Goal: Task Accomplishment & Management: Manage account settings

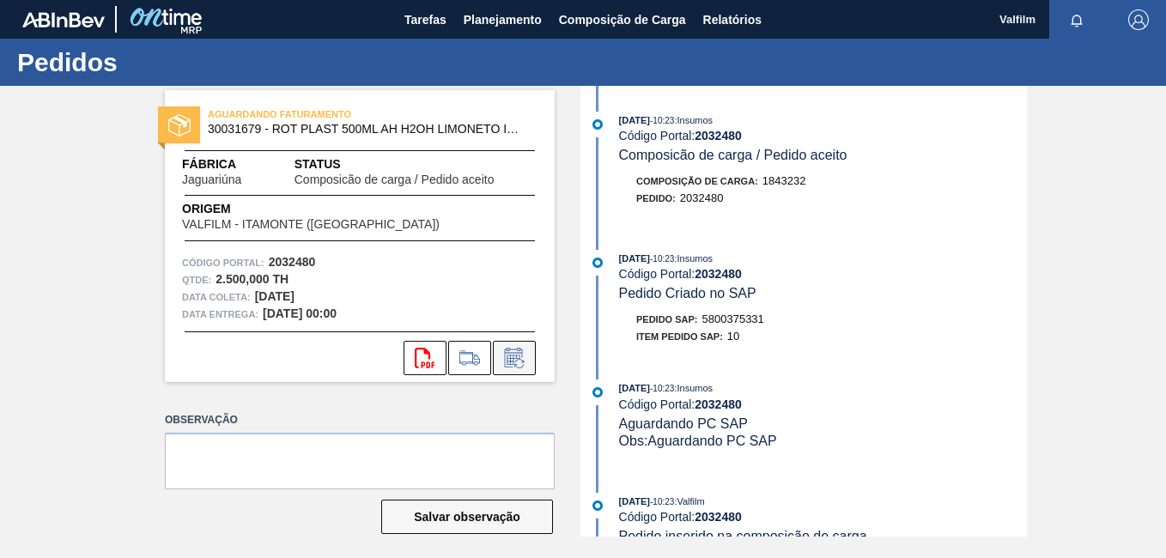
click at [522, 367] on icon at bounding box center [514, 358] width 27 height 21
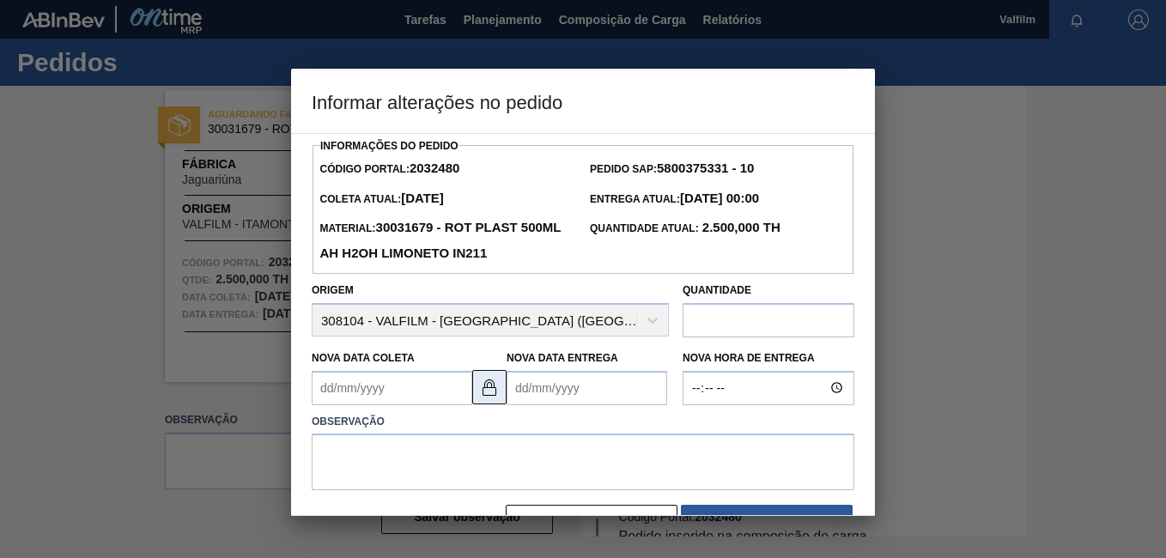
click at [498, 392] on img at bounding box center [489, 387] width 21 height 21
click at [372, 398] on Coleta2032480 "Nova Data Coleta" at bounding box center [392, 388] width 161 height 34
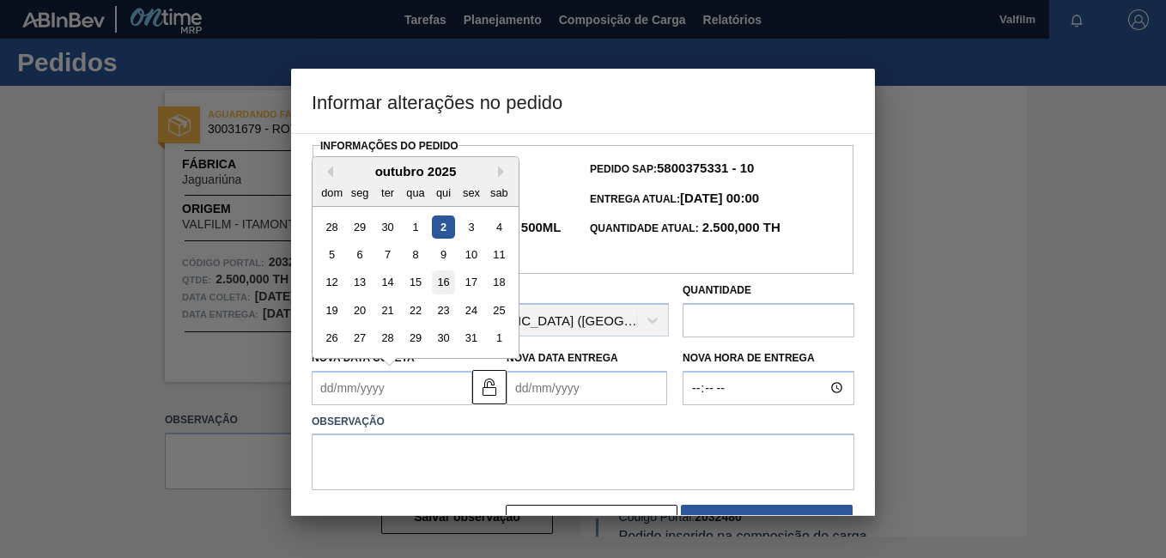
click at [437, 290] on div "16" at bounding box center [443, 281] width 23 height 23
type Coleta2032480 "16/10/2025"
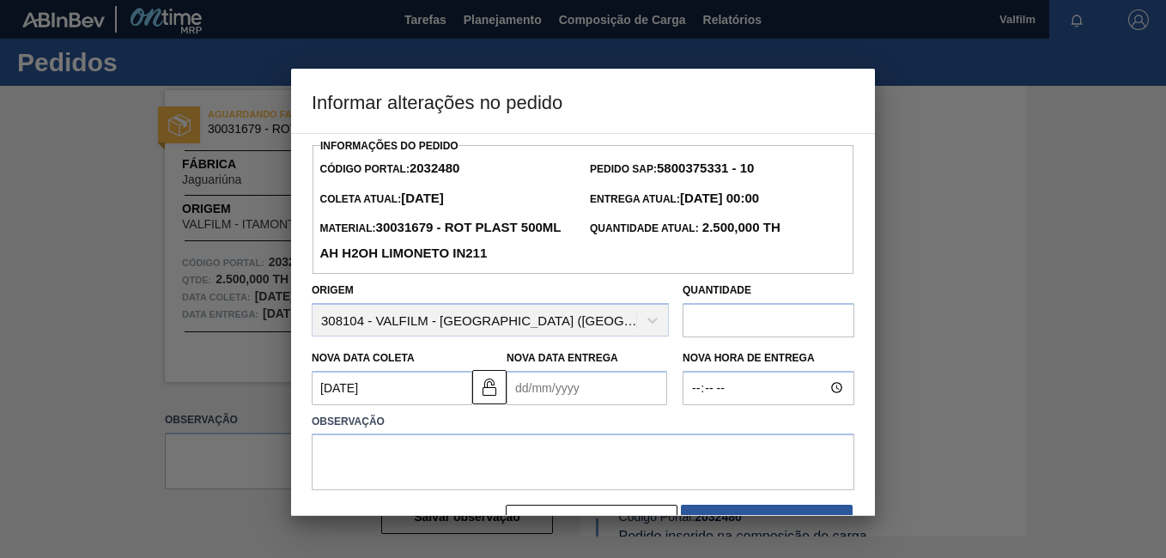
click at [543, 392] on Entrega2032480 "Nova Data Entrega" at bounding box center [587, 388] width 161 height 34
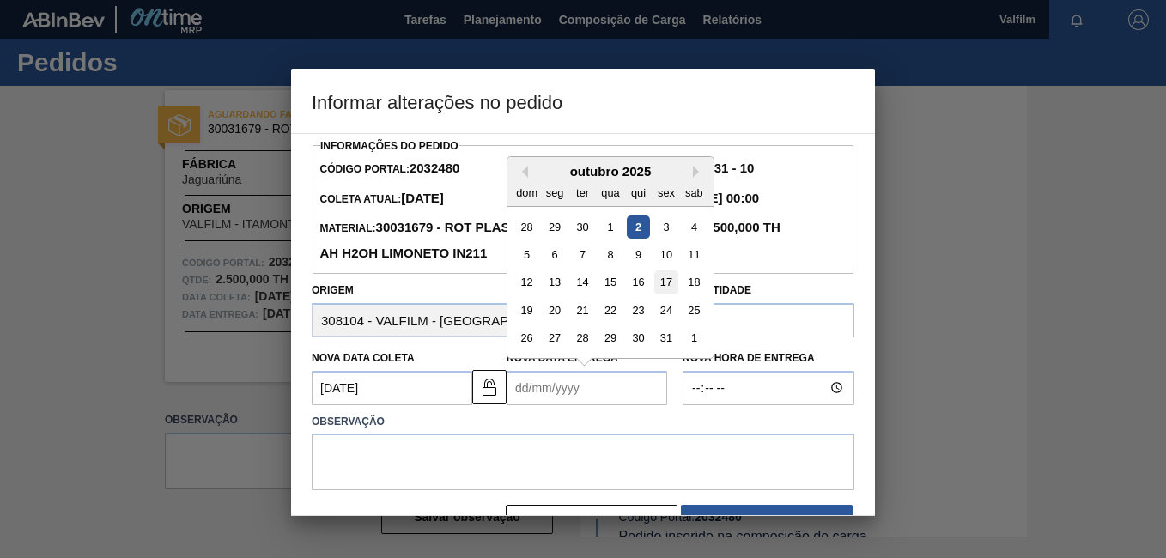
click at [673, 284] on div "17" at bounding box center [665, 281] width 23 height 23
type Entrega2032480 "17/10/2025"
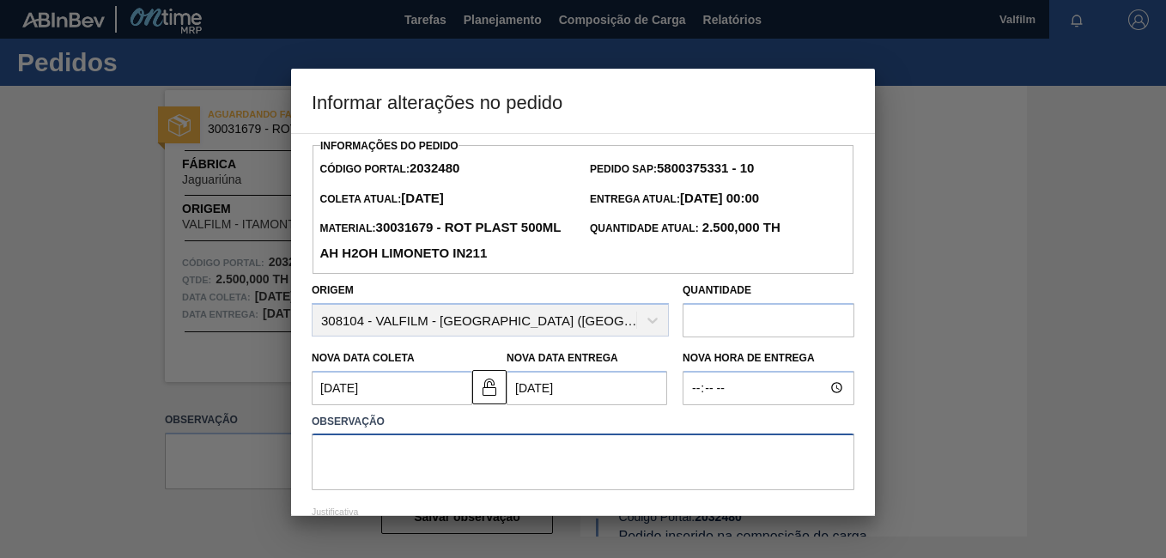
click at [466, 453] on textarea at bounding box center [583, 462] width 543 height 57
drag, startPoint x: 686, startPoint y: 456, endPoint x: 219, endPoint y: 468, distance: 467.2
click at [221, 468] on div "Informar alterações no pedido Informações do Pedido Código Portal: 2032480 Pedi…" at bounding box center [583, 279] width 1166 height 558
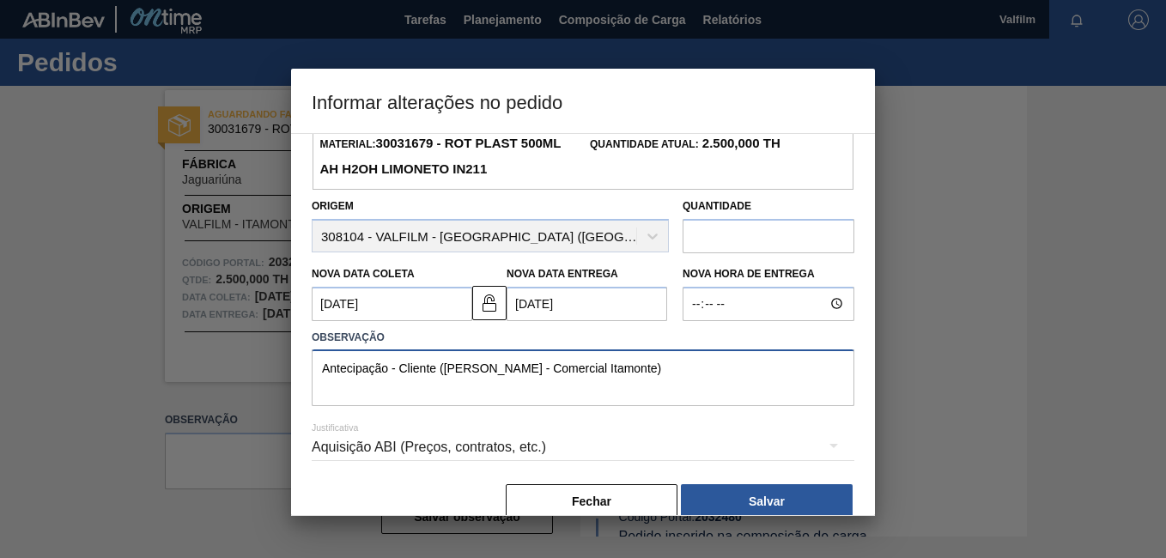
scroll to position [86, 0]
type textarea "Antecipação - Cliente (Ana Carolina - Comercial Itamonte)"
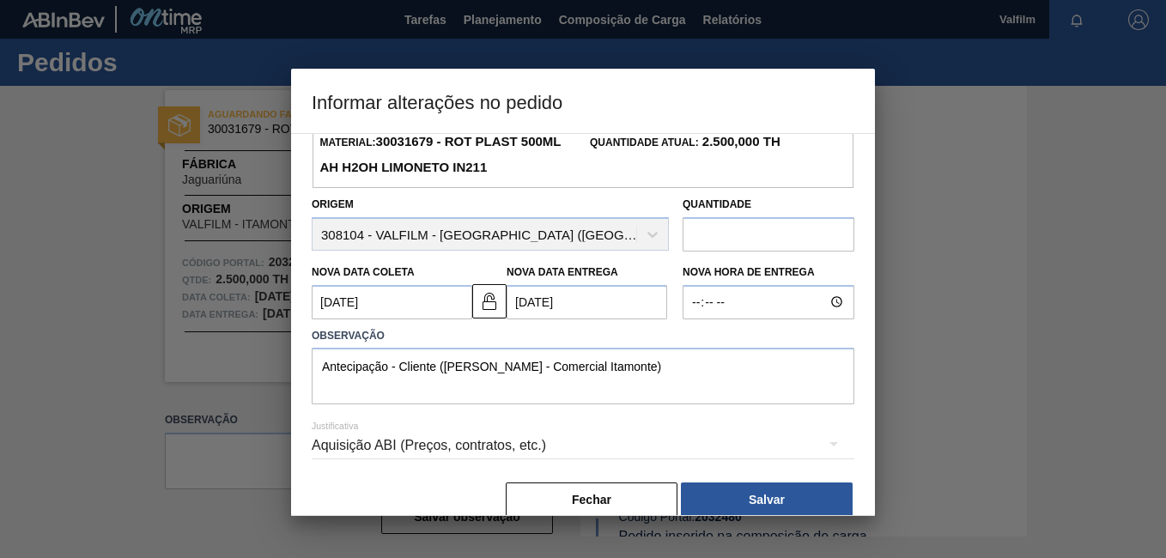
click at [754, 478] on div "Aquisição ABI (Preços, contratos, etc.)" at bounding box center [583, 447] width 543 height 62
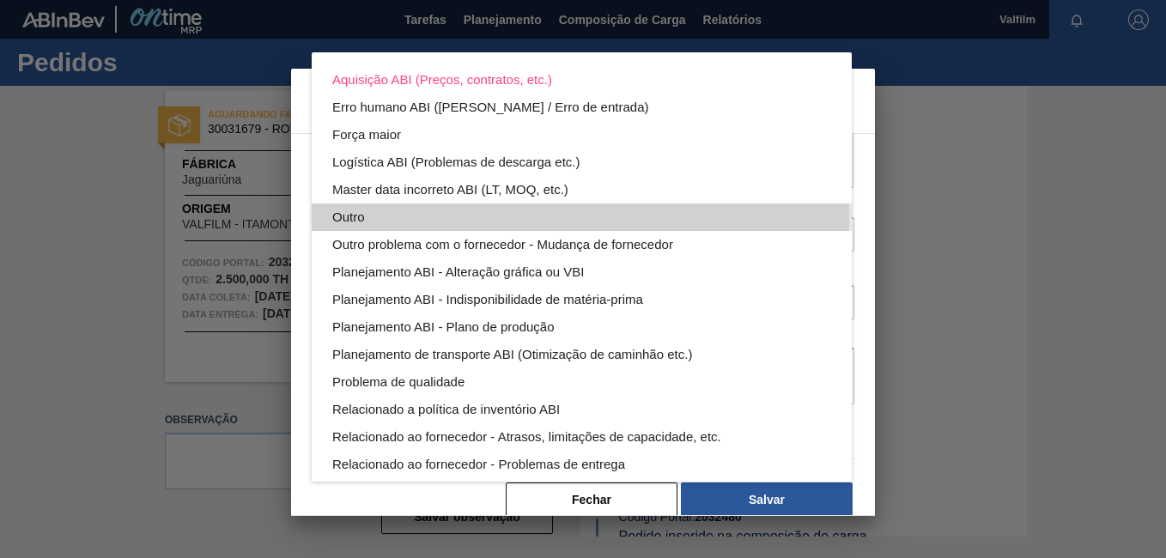
click at [455, 220] on div "Outro" at bounding box center [581, 216] width 499 height 27
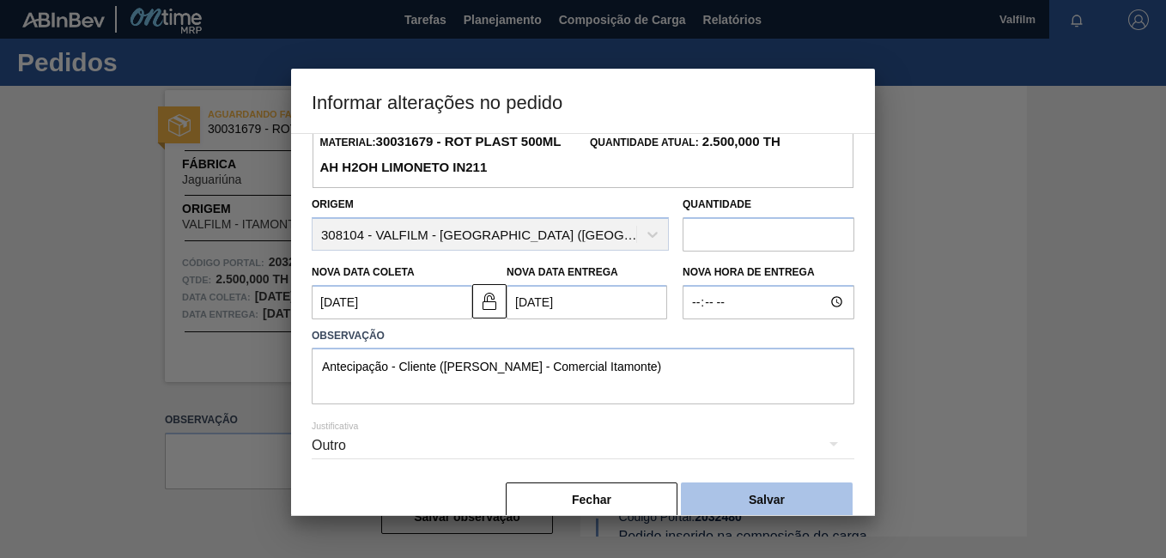
click at [785, 501] on button "Salvar" at bounding box center [767, 500] width 172 height 34
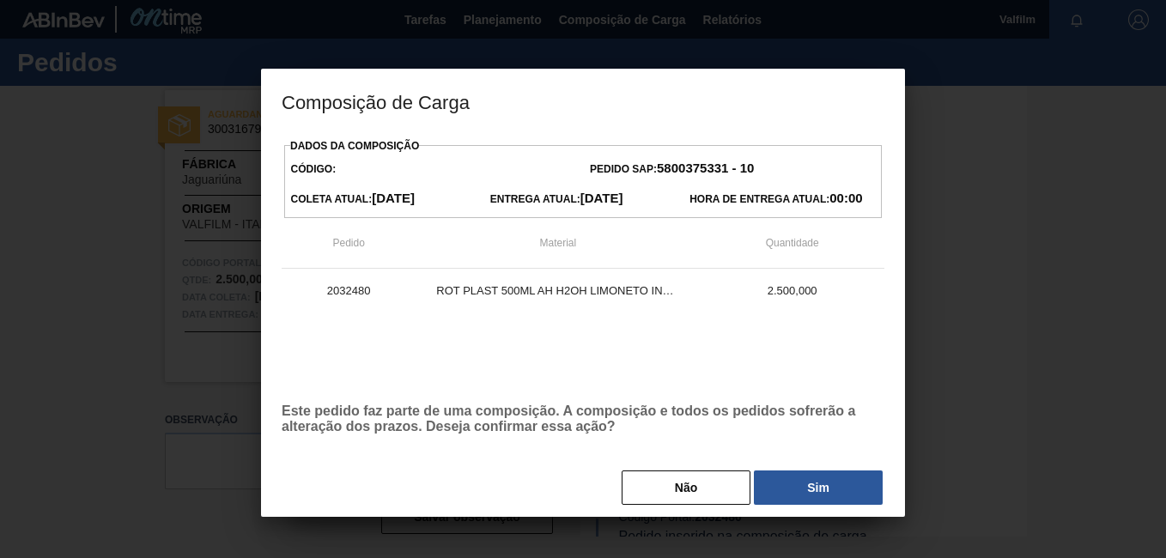
click at [789, 466] on div "Dados da Composição Código: Pedido SAP: 5800375331 - 10 Coleta Atual: 02/10/202…" at bounding box center [583, 320] width 603 height 373
click at [801, 482] on button "Sim" at bounding box center [818, 487] width 129 height 34
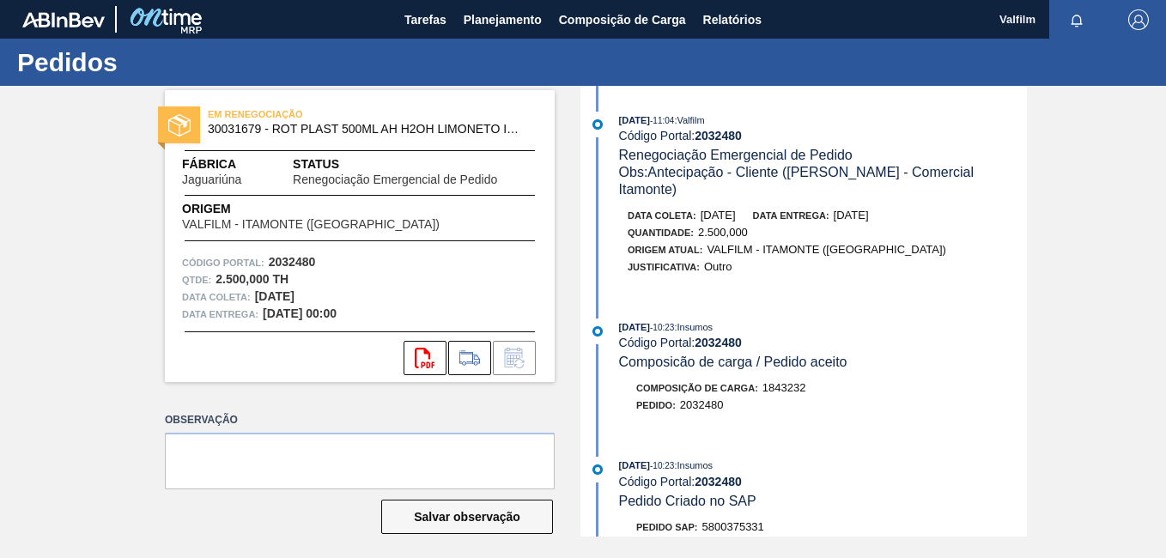
drag, startPoint x: 263, startPoint y: 495, endPoint x: 270, endPoint y: 503, distance: 10.9
click at [262, 497] on div "Observação Salvar observação" at bounding box center [360, 487] width 390 height 159
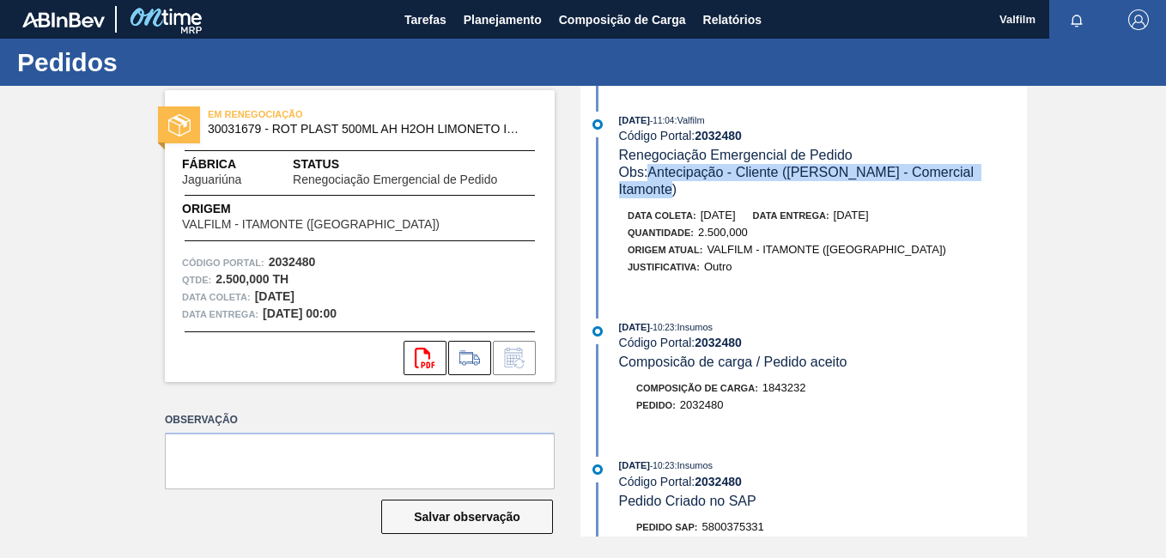
drag, startPoint x: 1008, startPoint y: 179, endPoint x: 652, endPoint y: 184, distance: 356.3
click at [652, 184] on div "02/10/2025 - 11:04 : Valfilm Código Portal: 2032480 Renegociação Emergencial de…" at bounding box center [806, 202] width 442 height 181
drag, startPoint x: 652, startPoint y: 184, endPoint x: 659, endPoint y: 177, distance: 10.3
copy span "Antecipação - Cliente (Ana Carolina - Comercial Itamonte)"
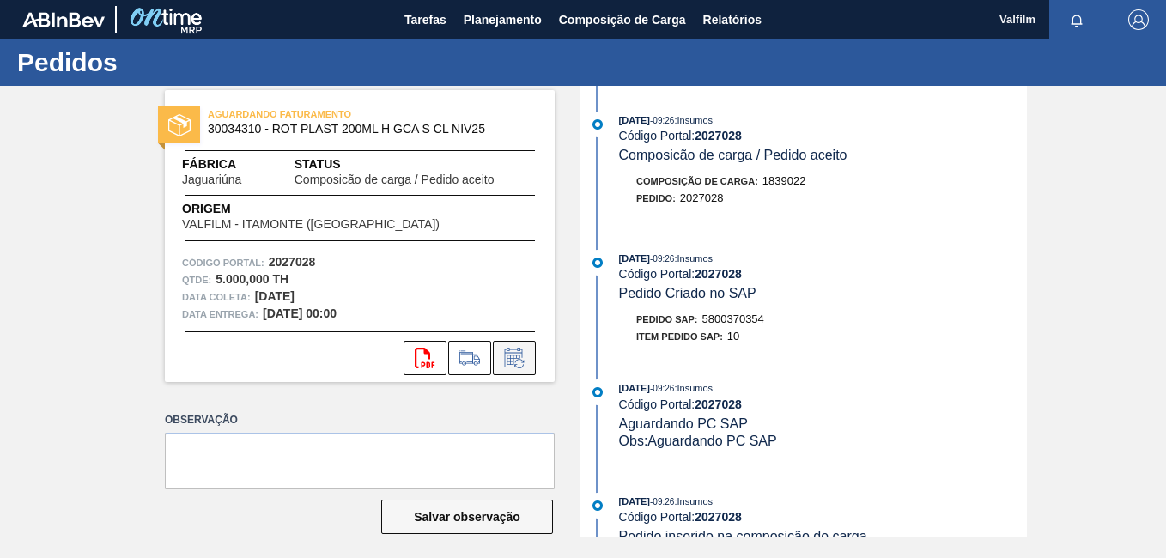
click at [515, 361] on icon at bounding box center [518, 363] width 9 height 9
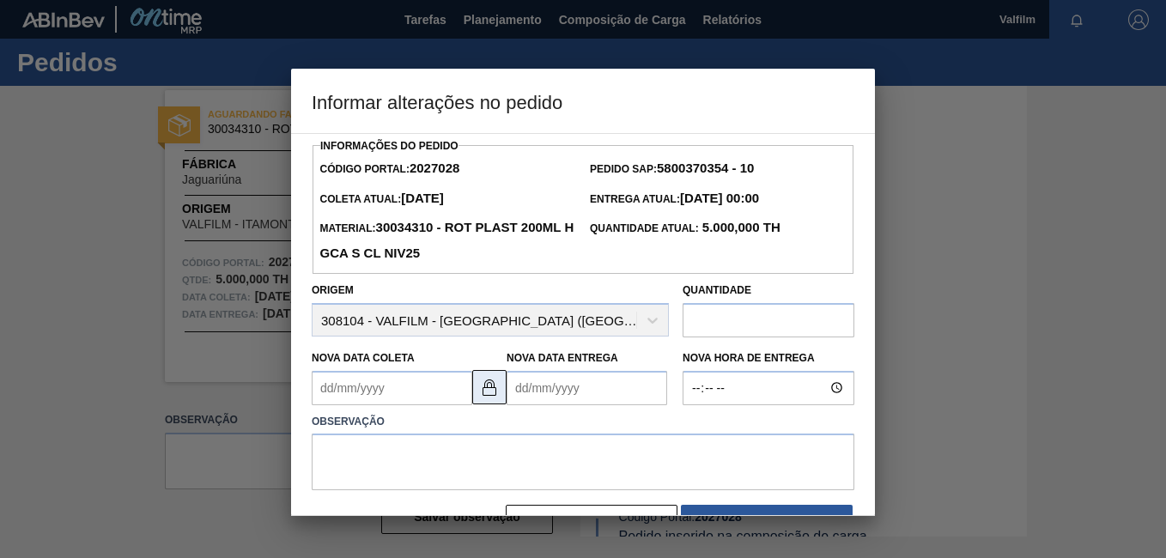
click at [487, 398] on img at bounding box center [489, 387] width 21 height 21
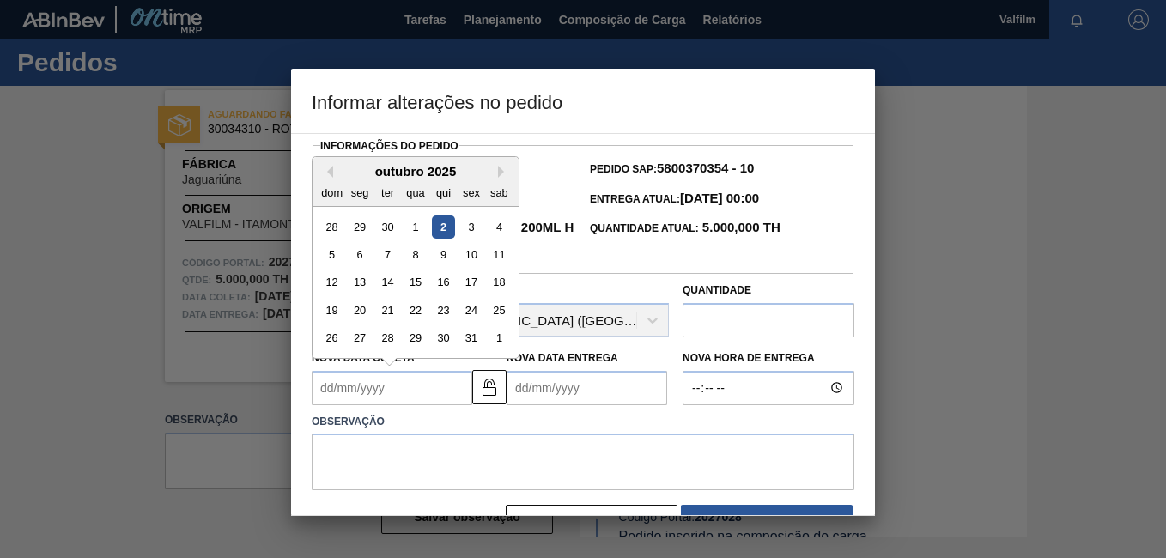
click at [409, 387] on Coleta2027028 "Nova Data Coleta" at bounding box center [392, 388] width 161 height 34
click at [328, 308] on div "19" at bounding box center [331, 310] width 23 height 23
type Coleta2027028 "19/10/2025"
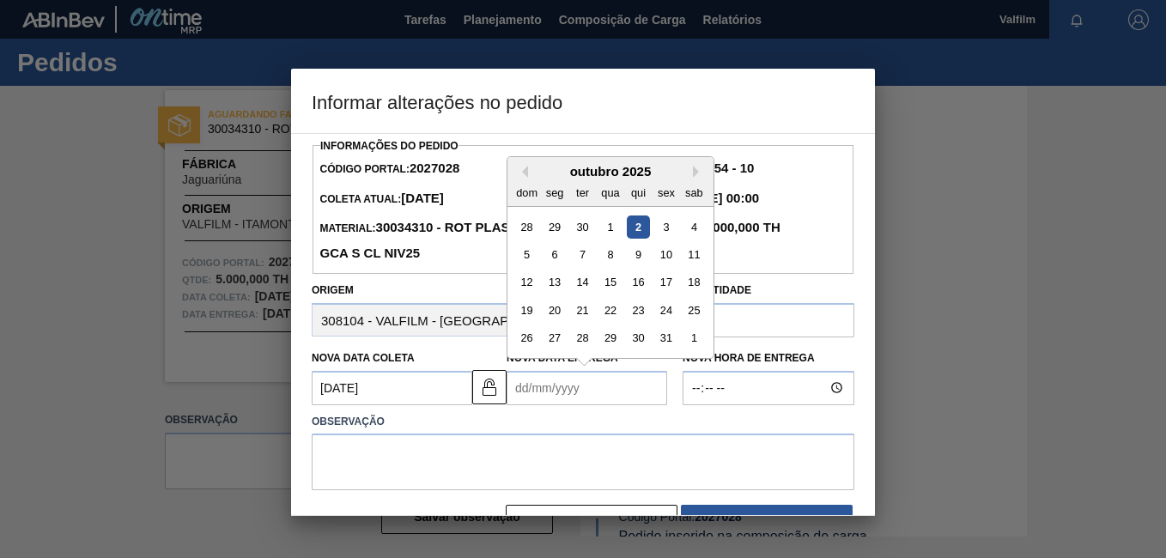
click at [550, 409] on div "Informações do Pedido Código Portal: 2027028 Pedido SAP: 5800370354 - 10 Coleta…" at bounding box center [583, 337] width 543 height 407
click at [555, 311] on div "20" at bounding box center [554, 310] width 23 height 23
type Entrega2027028 "20/10/2025"
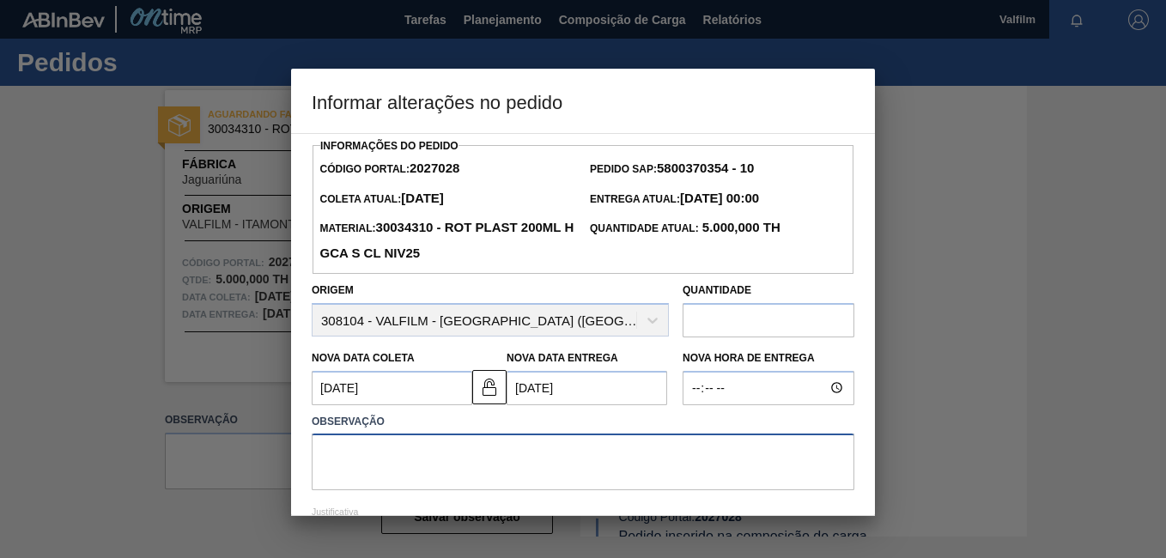
click at [489, 470] on textarea at bounding box center [583, 462] width 543 height 57
paste textarea "Antecipação - Cliente ([PERSON_NAME] - Comercial Itamonte)"
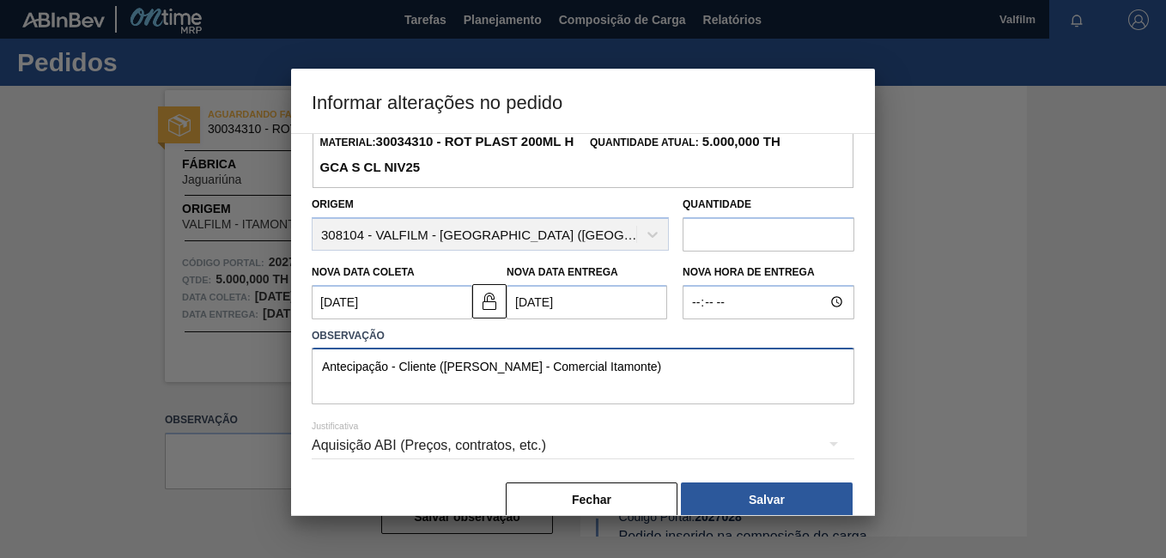
scroll to position [113, 0]
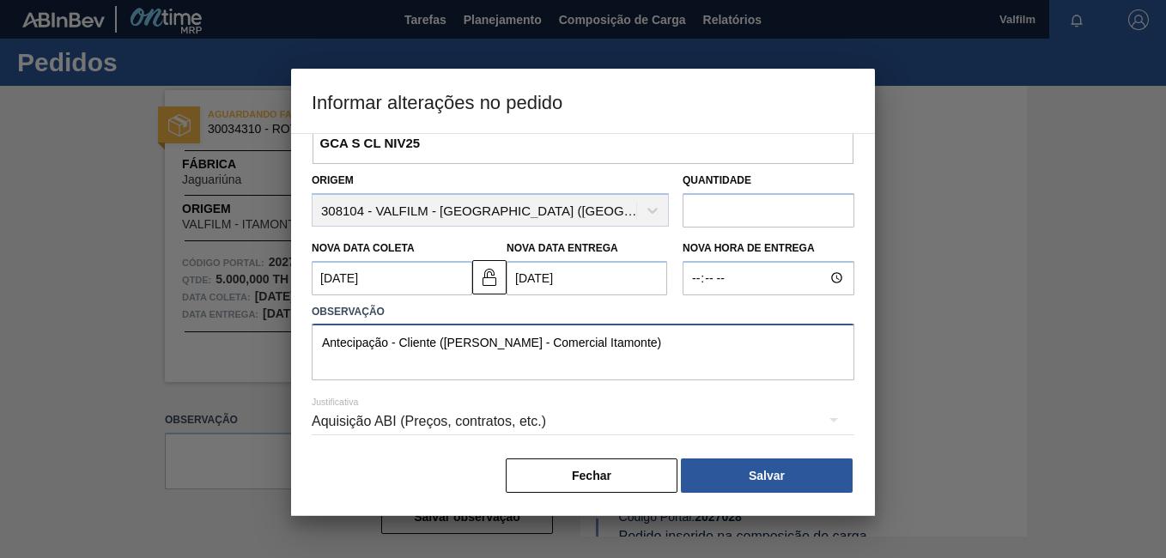
type textarea "Antecipação - Cliente (Ana Carolina - Comercial Itamonte)"
click at [489, 418] on div "Aquisição ABI (Preços, contratos, etc.)" at bounding box center [583, 422] width 543 height 48
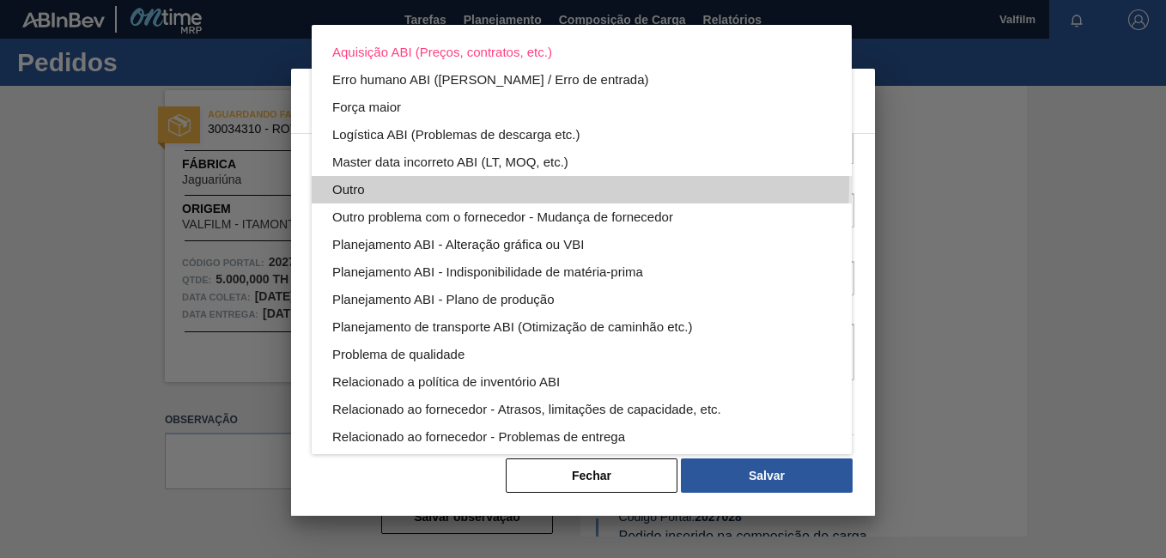
click at [403, 185] on div "Outro" at bounding box center [581, 189] width 499 height 27
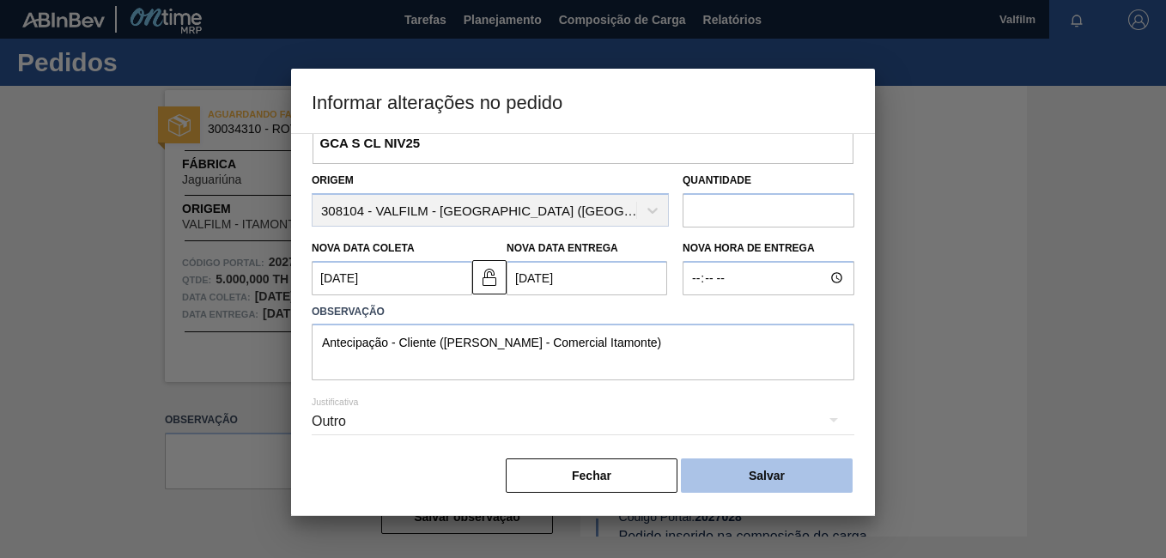
click at [751, 480] on button "Salvar" at bounding box center [767, 475] width 172 height 34
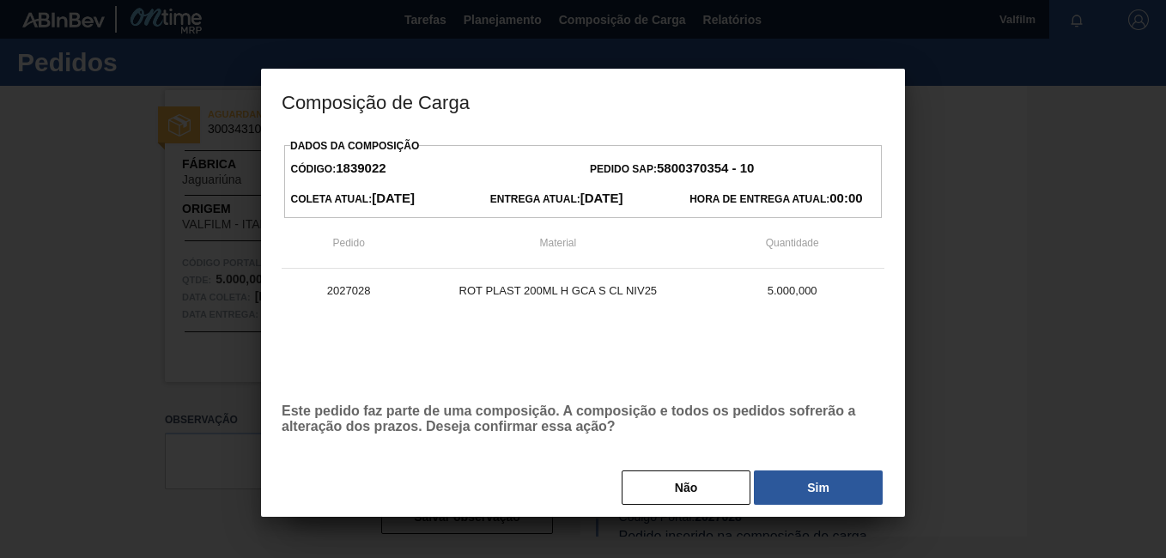
click at [812, 477] on button "Sim" at bounding box center [818, 487] width 129 height 34
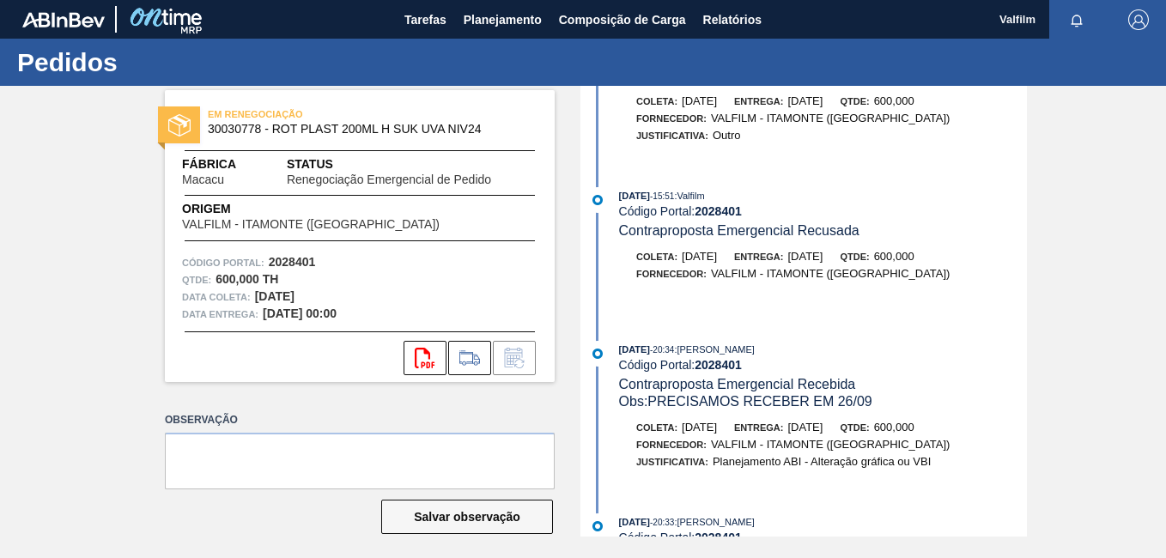
scroll to position [1116, 0]
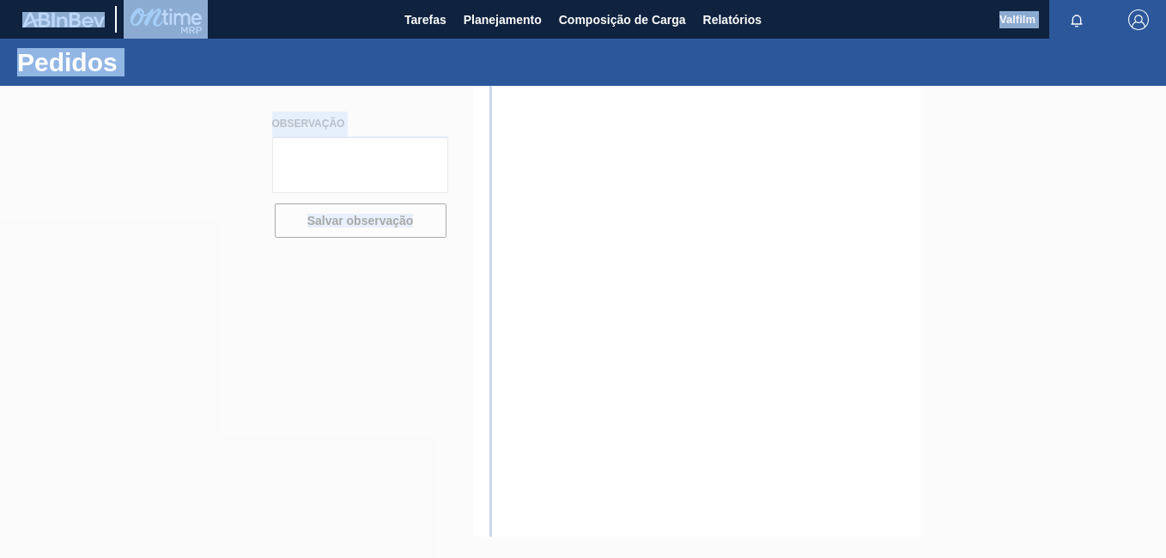
click at [605, 0] on html "Tarefas Planejamento Composição de Carga Relatórios Valfilm Marcar todas como l…" at bounding box center [583, 0] width 1166 height 0
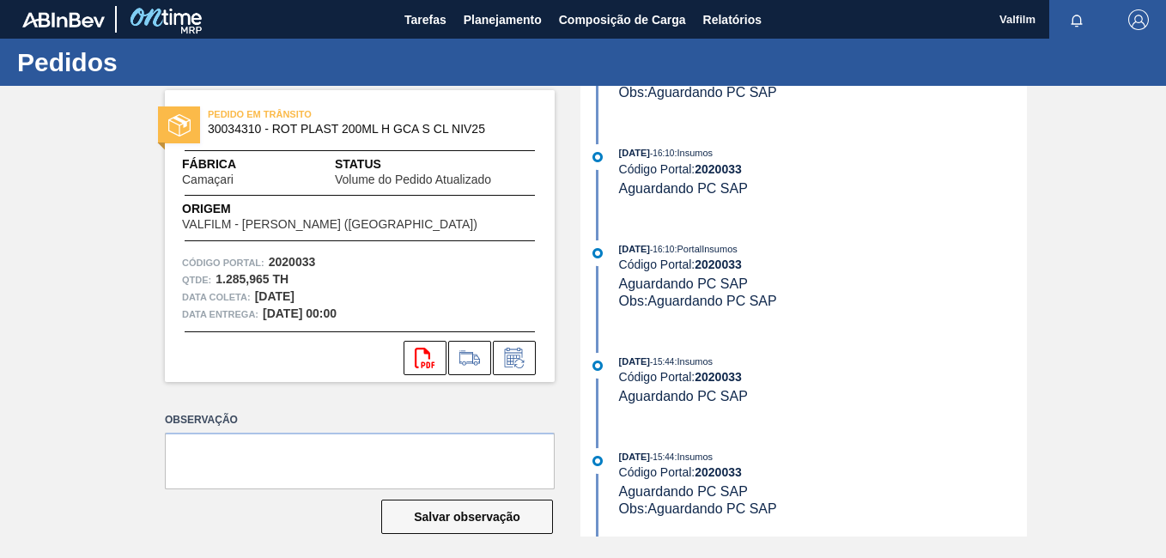
scroll to position [687, 0]
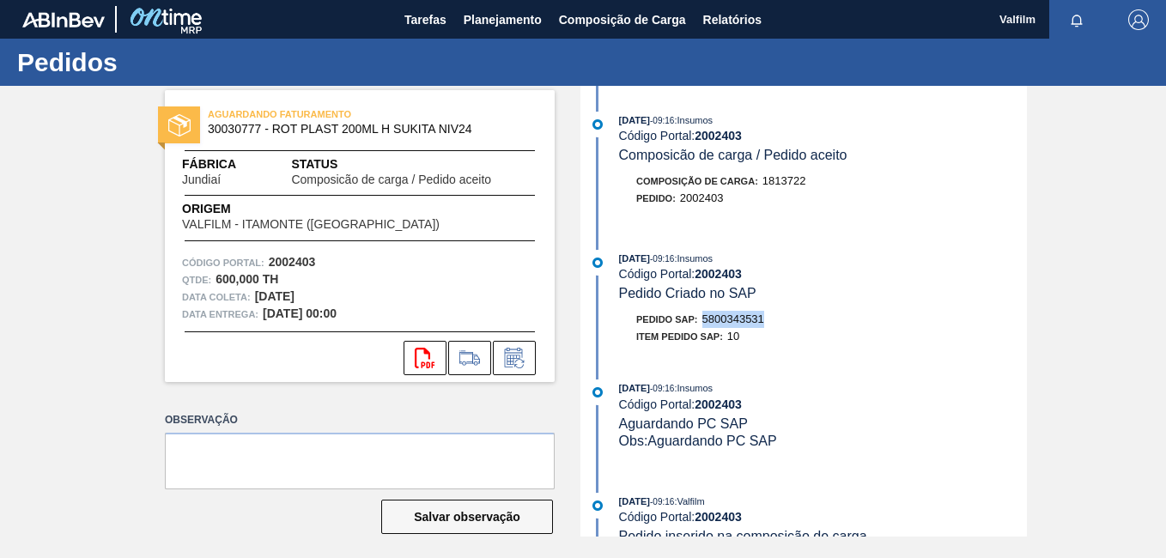
drag, startPoint x: 767, startPoint y: 312, endPoint x: 701, endPoint y: 322, distance: 66.1
click at [701, 322] on div "Pedido SAP: 5800343531" at bounding box center [823, 319] width 408 height 17
copy span "5800343531"
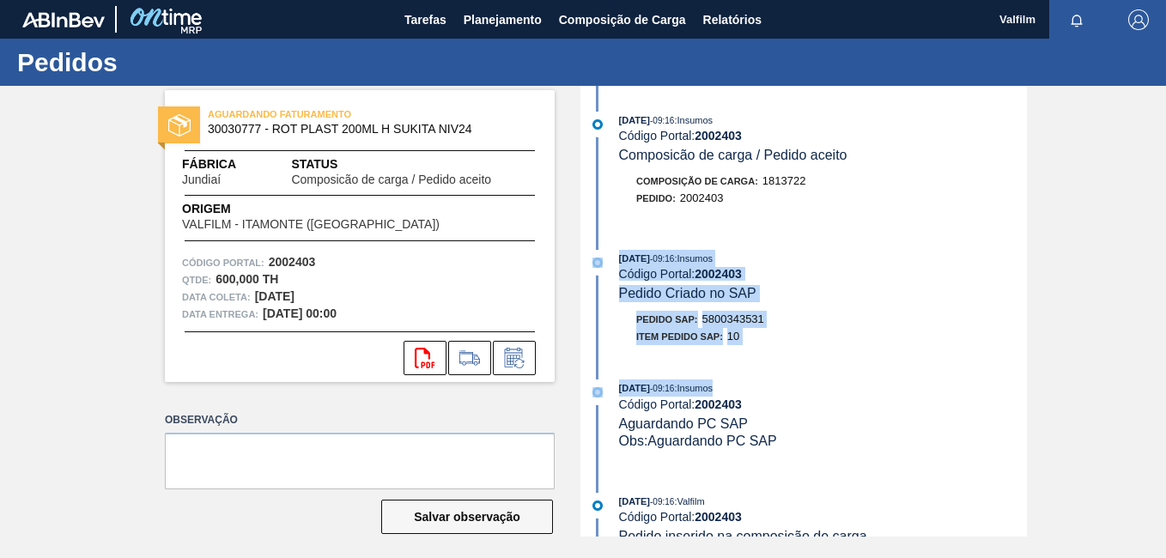
drag, startPoint x: 1026, startPoint y: 206, endPoint x: 1023, endPoint y: 373, distance: 167.4
click at [1023, 373] on div "AGUARDANDO FATURAMENTO 30030777 - ROT PLAST 200ML H SUKITA NIV24 Fábrica Jundia…" at bounding box center [583, 311] width 1166 height 451
click at [1011, 296] on div "08/08/2025 - 09:16 : Insumos Código Portal: 2002403 Pedido Criado no SAP" at bounding box center [823, 276] width 408 height 52
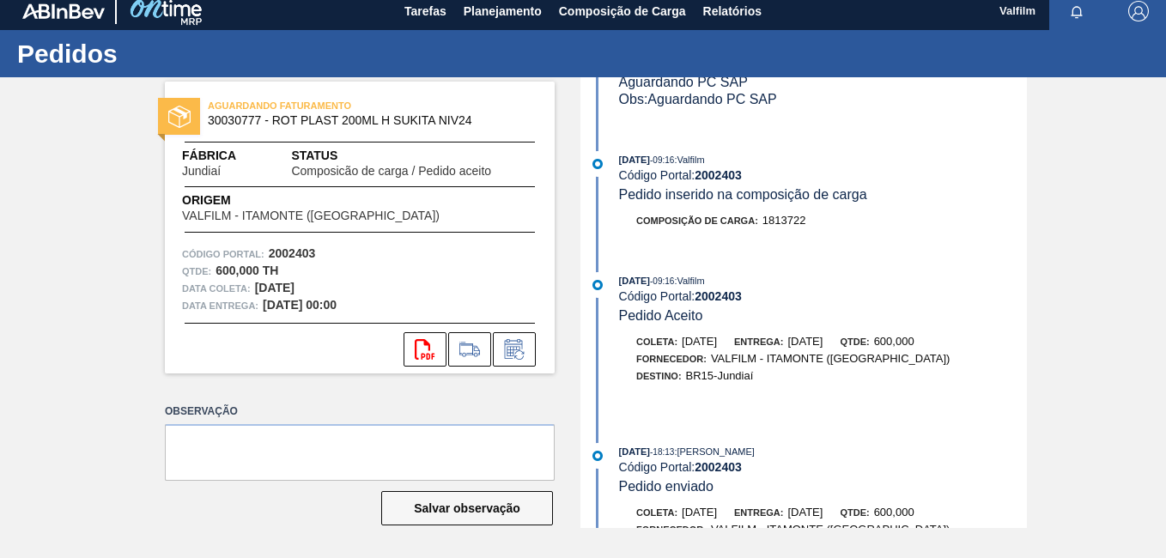
scroll to position [429, 0]
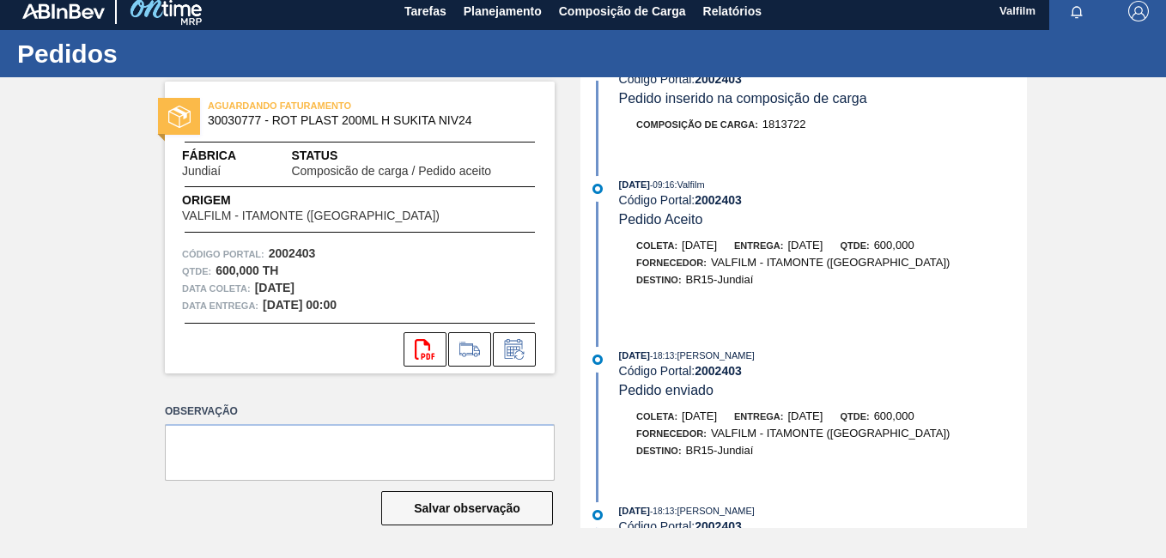
click at [995, 247] on div "Coleta: 23/09/2025 Entrega: 25/09/2025 Qtde: 600,000" at bounding box center [823, 245] width 408 height 17
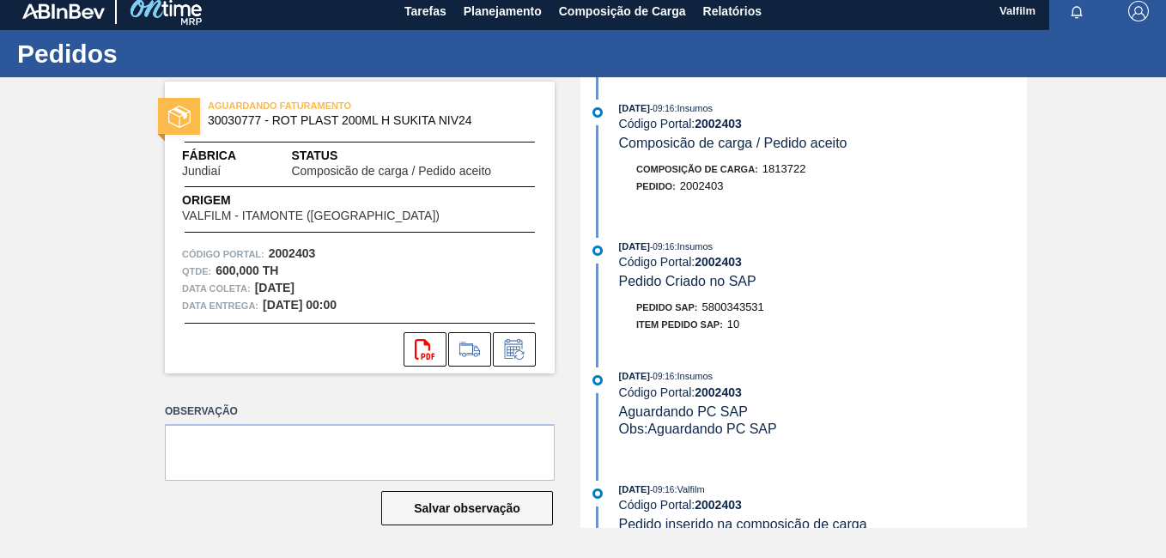
scroll to position [0, 0]
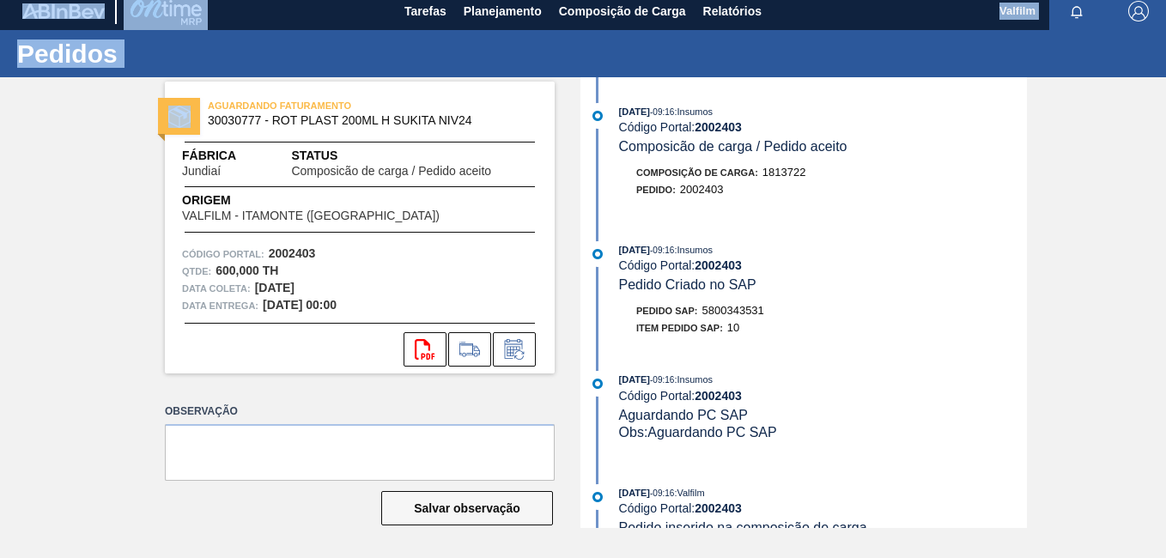
click at [0, 0] on html "Tarefas Planejamento Composição de Carga Relatórios Valfilm Marcar todas como l…" at bounding box center [583, 0] width 1166 height 0
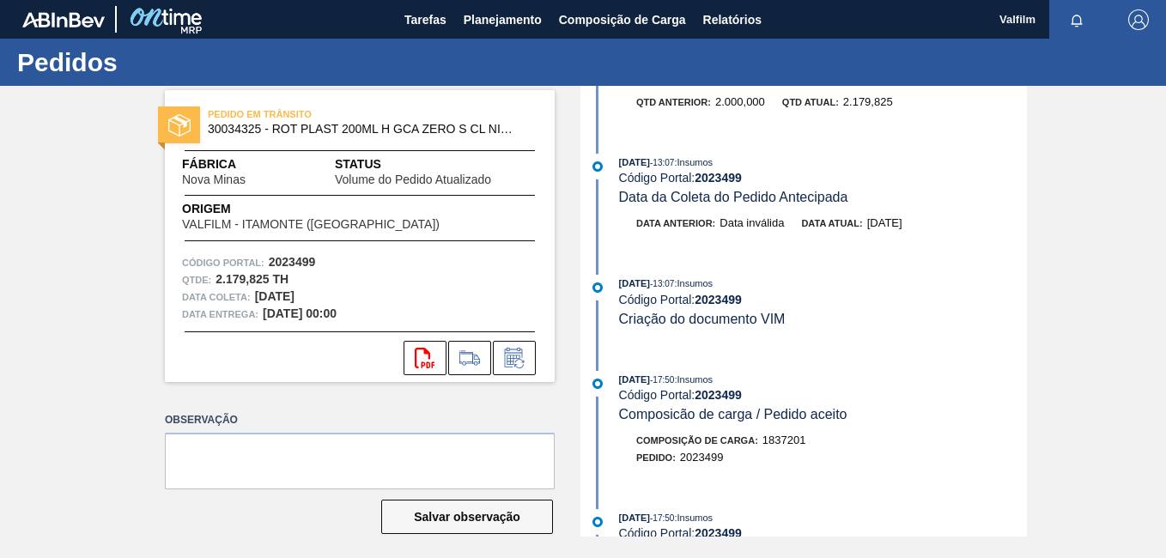
scroll to position [172, 0]
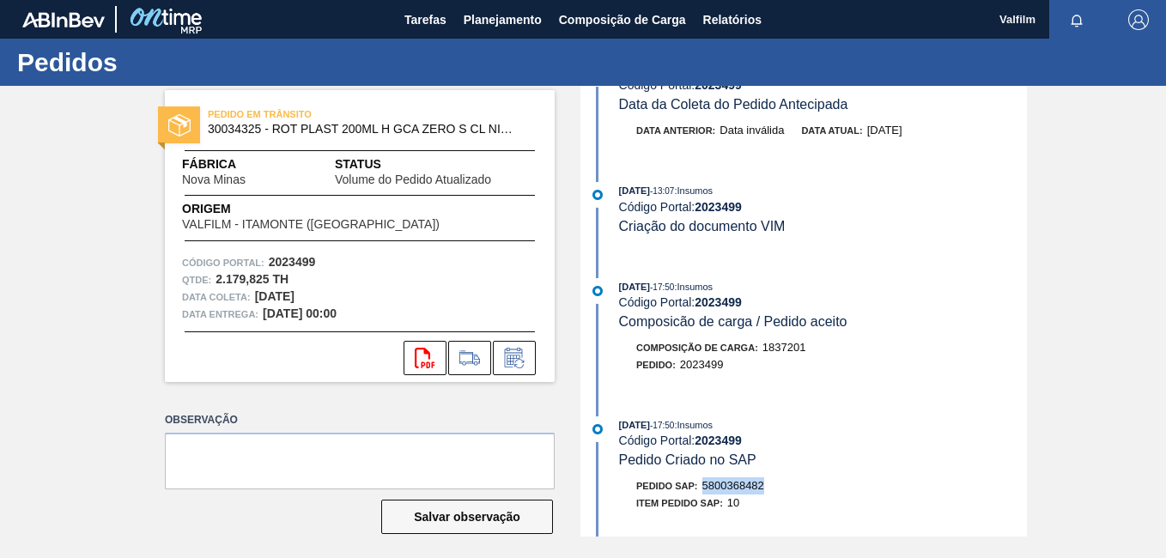
drag, startPoint x: 759, startPoint y: 488, endPoint x: 704, endPoint y: 489, distance: 55.0
click at [704, 489] on div "Pedido SAP: 5800368482" at bounding box center [823, 485] width 408 height 17
copy span "5800368482"
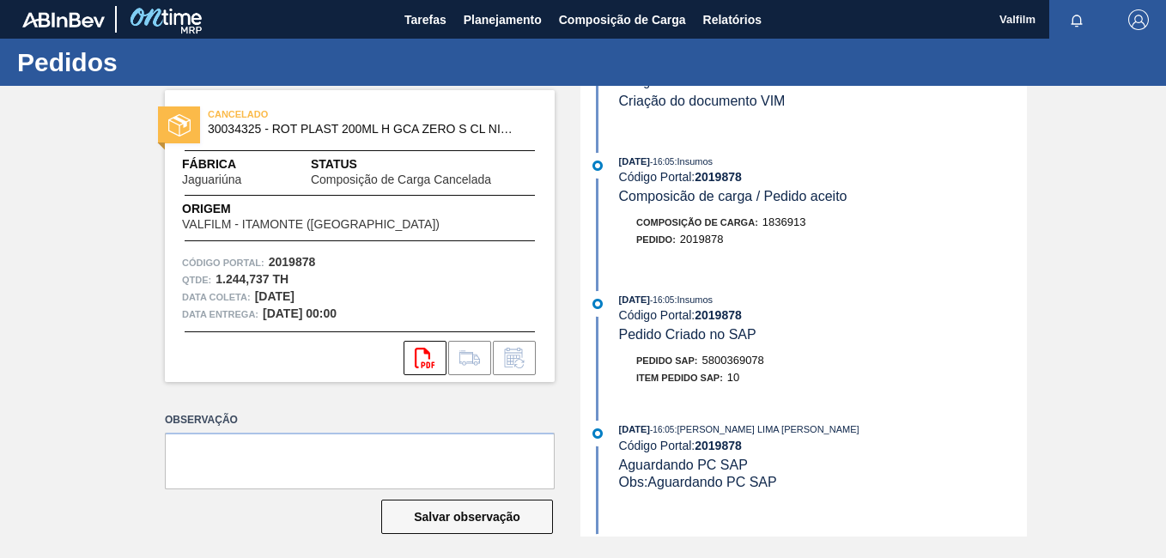
scroll to position [601, 0]
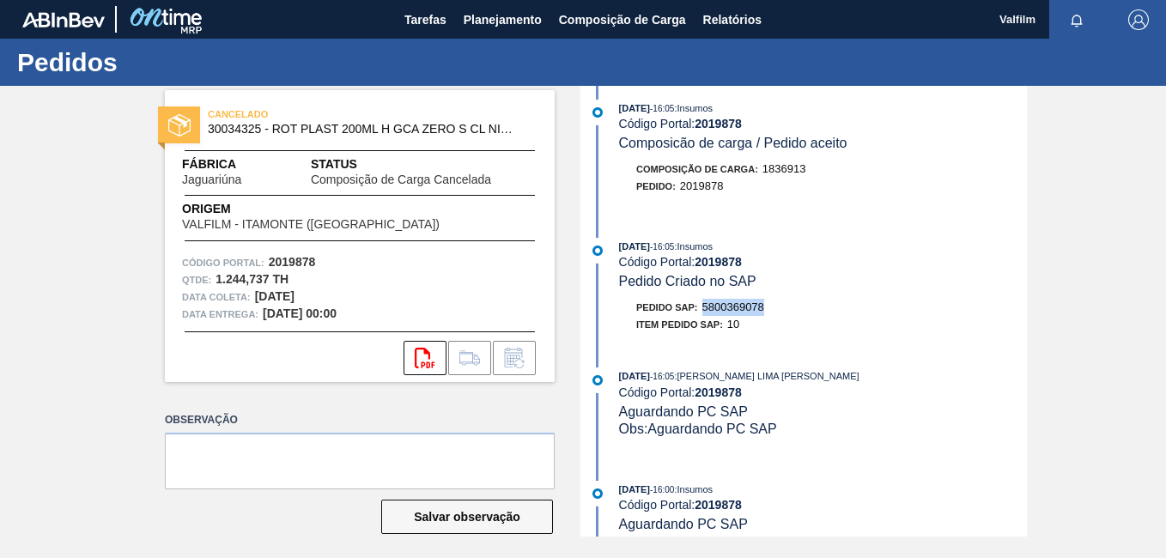
drag, startPoint x: 765, startPoint y: 303, endPoint x: 701, endPoint y: 306, distance: 63.6
click at [701, 306] on div "Pedido SAP: 5800369078" at bounding box center [700, 307] width 128 height 17
copy span "5800369078"
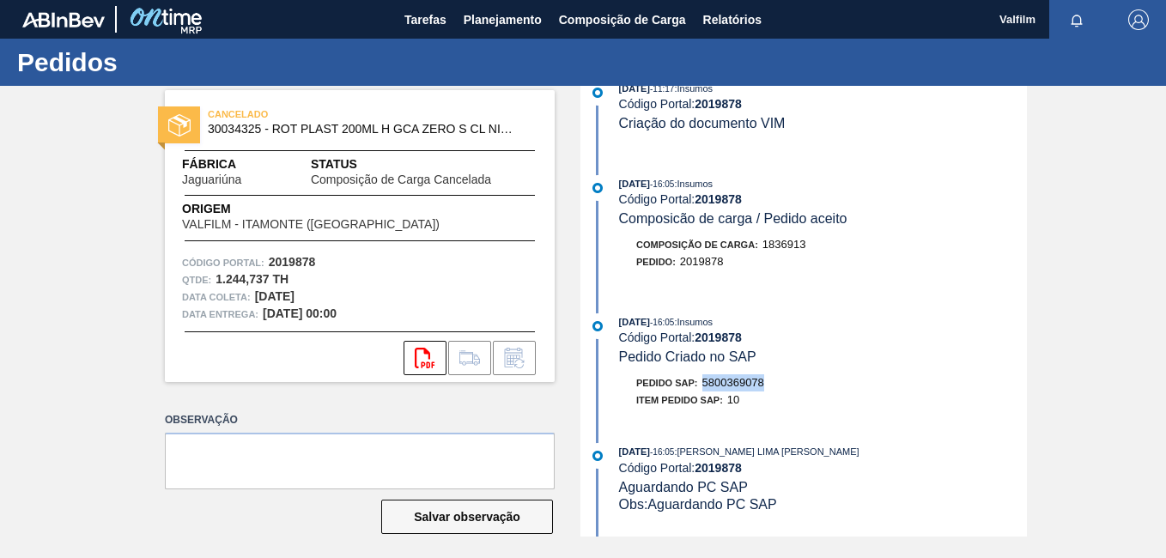
scroll to position [515, 0]
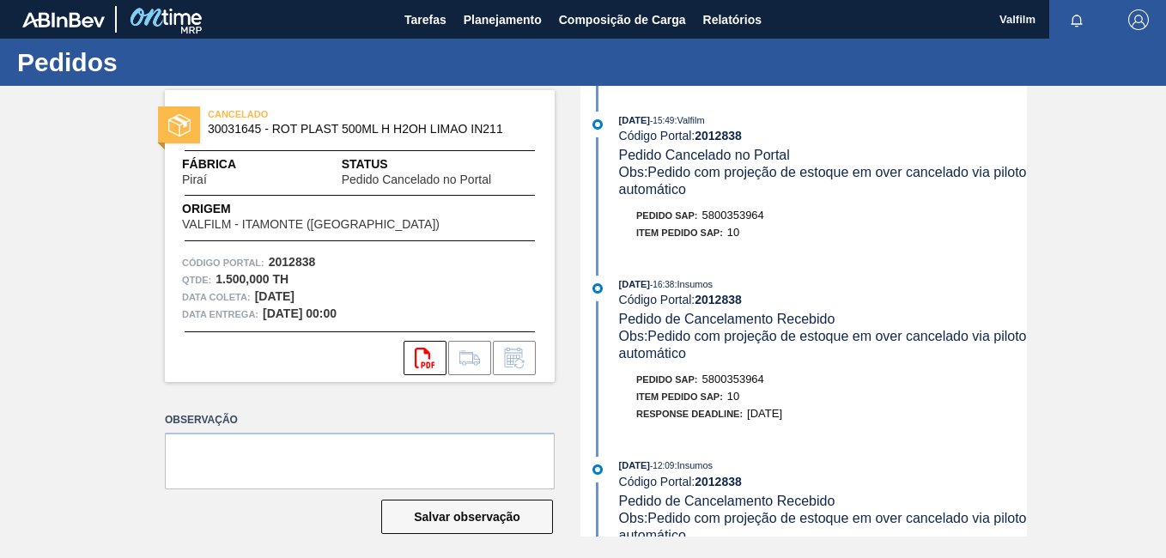
click at [767, 387] on div "Pedido SAP: 5800353964" at bounding box center [823, 379] width 408 height 17
drag, startPoint x: 768, startPoint y: 383, endPoint x: 705, endPoint y: 382, distance: 62.7
click at [705, 382] on div "Pedido SAP: 5800353964" at bounding box center [823, 379] width 408 height 17
copy span "5800353964"
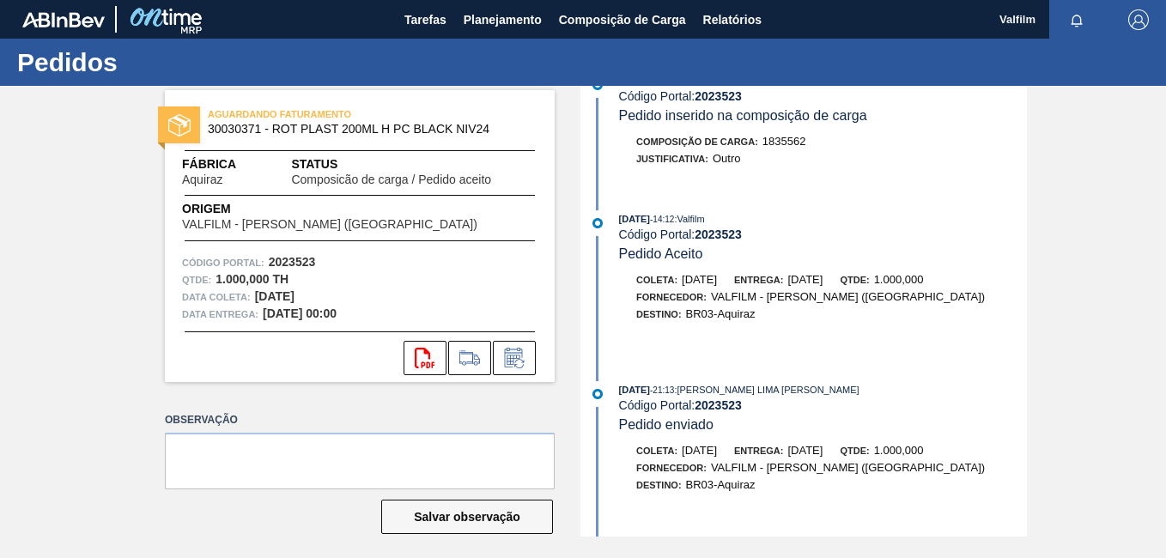
scroll to position [429, 0]
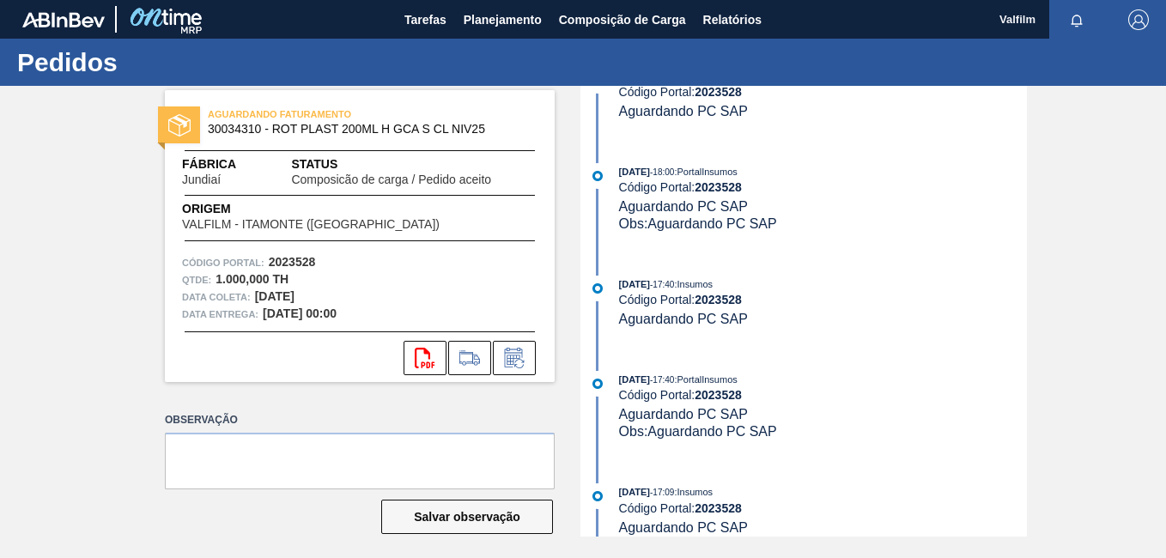
scroll to position [429, 0]
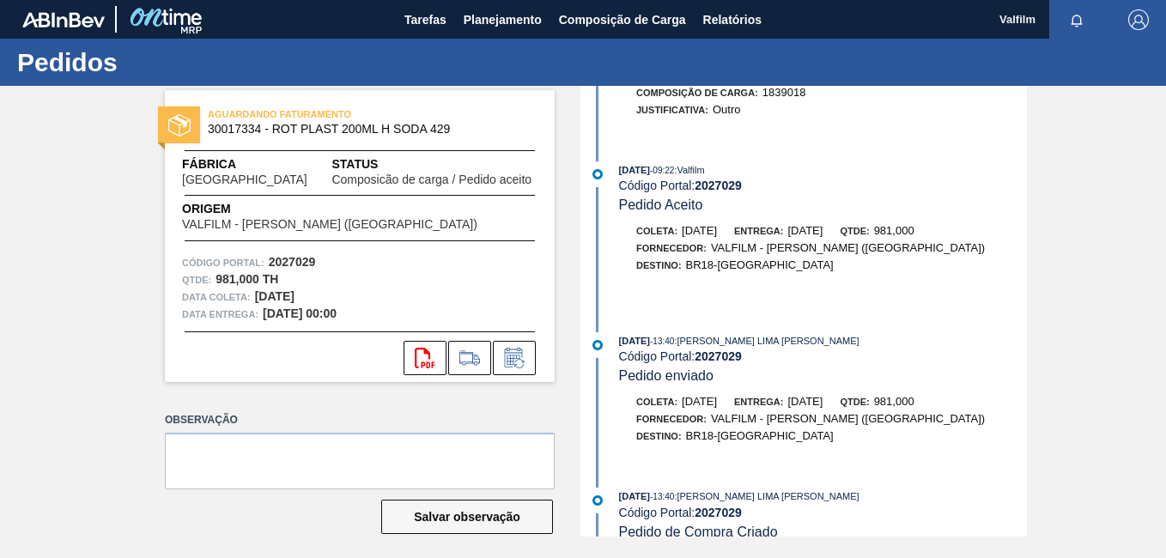
scroll to position [491, 0]
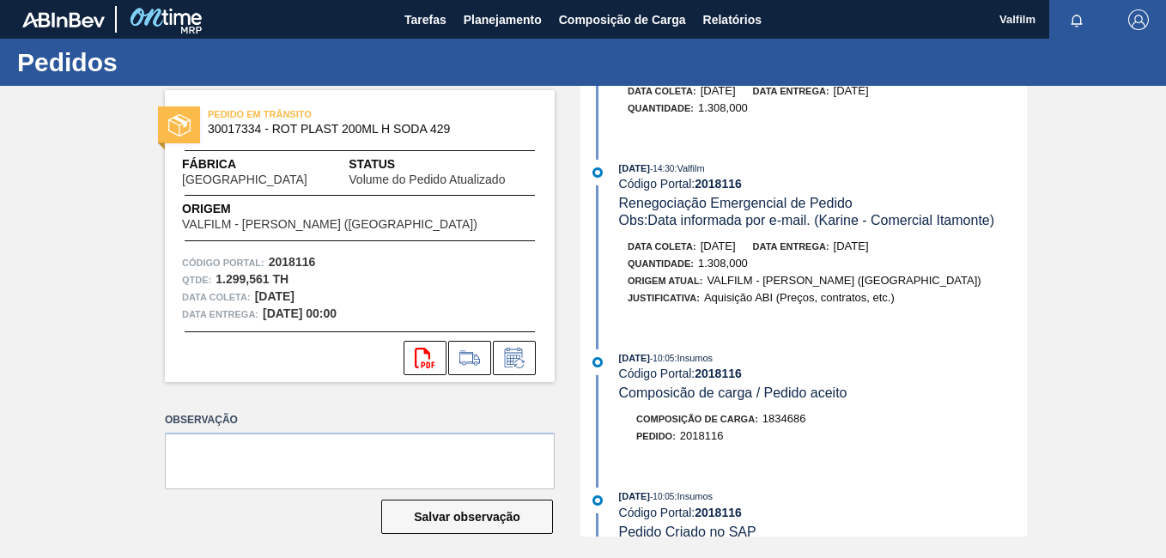
scroll to position [773, 0]
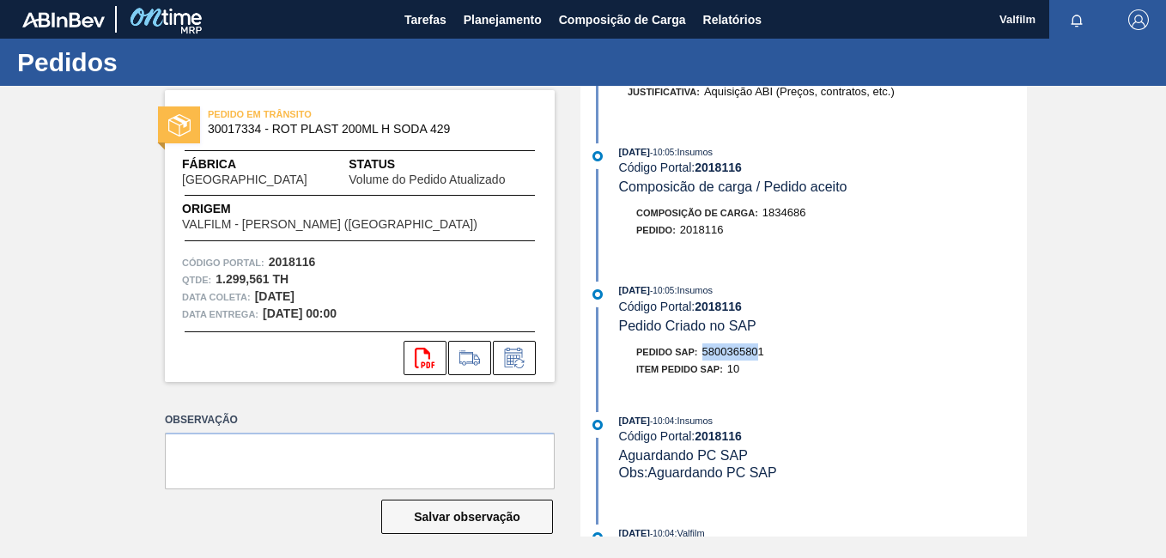
drag, startPoint x: 759, startPoint y: 359, endPoint x: 704, endPoint y: 356, distance: 55.0
click at [704, 356] on div "Pedido SAP: 5800365801" at bounding box center [700, 351] width 128 height 17
drag, startPoint x: 704, startPoint y: 356, endPoint x: 742, endPoint y: 356, distance: 37.8
click at [742, 356] on span "5800365801" at bounding box center [733, 351] width 62 height 13
click at [762, 359] on div "Pedido SAP: 5800365801" at bounding box center [700, 351] width 128 height 17
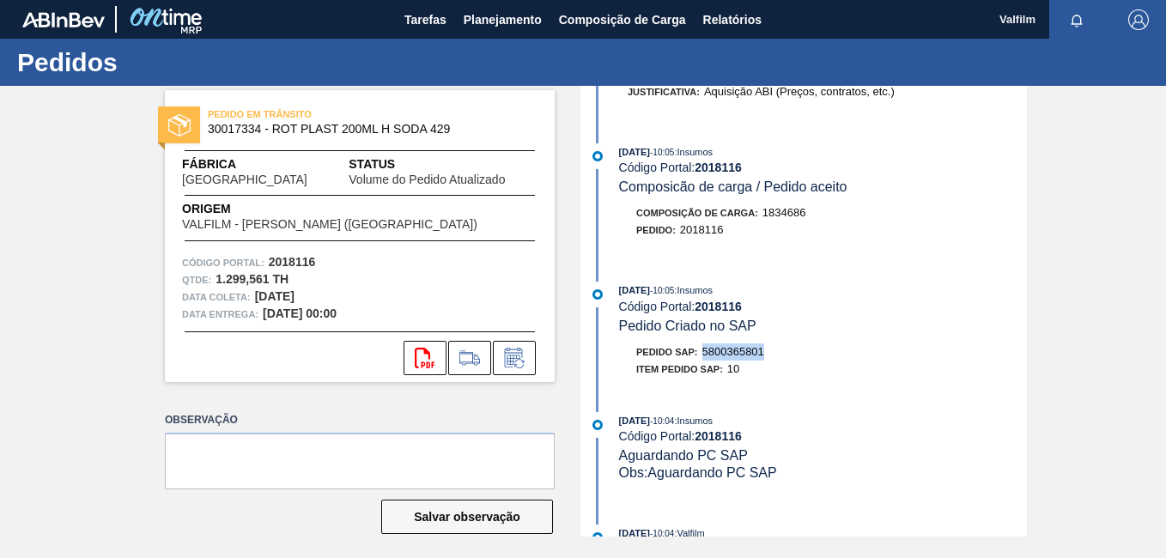
drag, startPoint x: 768, startPoint y: 355, endPoint x: 701, endPoint y: 358, distance: 67.9
click at [701, 358] on div "Pedido SAP: 5800365801" at bounding box center [823, 351] width 408 height 17
copy span "5800365801"
drag, startPoint x: 1055, startPoint y: 234, endPoint x: 1084, endPoint y: 60, distance: 175.7
click at [1055, 234] on div "PEDIDO [PERSON_NAME] 30017334 - ROT PLAST 200ML H SODA 429 Fábrica [GEOGRAPHIC_…" at bounding box center [583, 311] width 1166 height 451
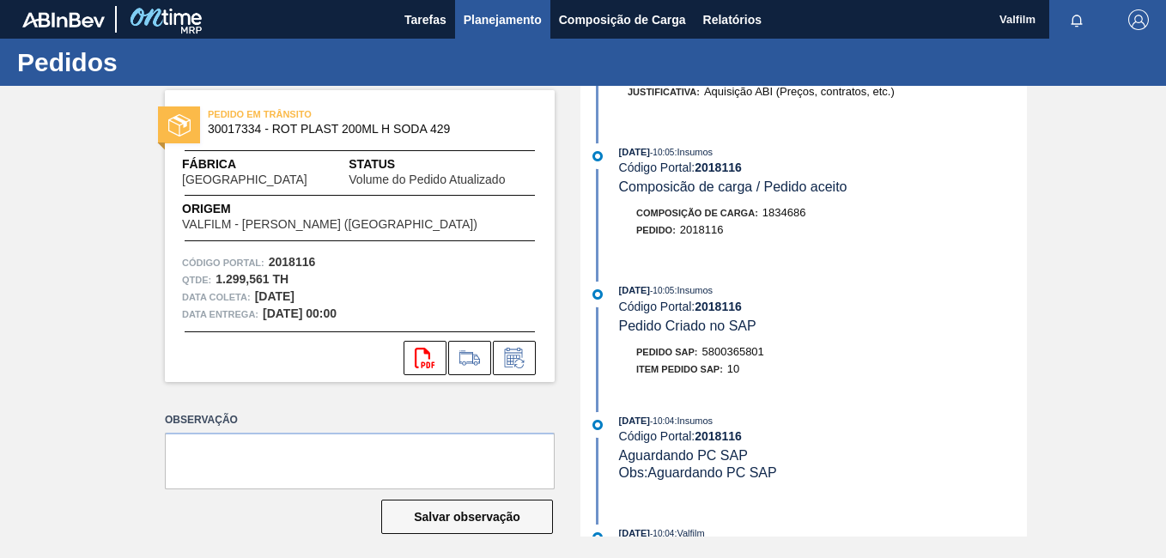
click at [507, 23] on span "Planejamento" at bounding box center [503, 19] width 78 height 21
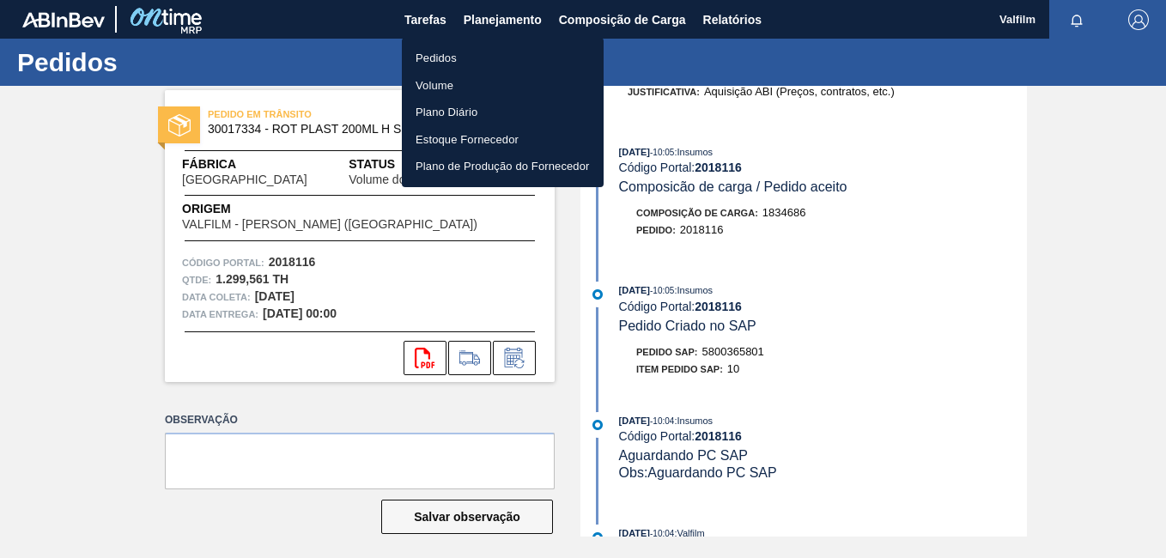
click at [489, 48] on li "Pedidos" at bounding box center [503, 58] width 202 height 27
